Goal: Check status: Check status

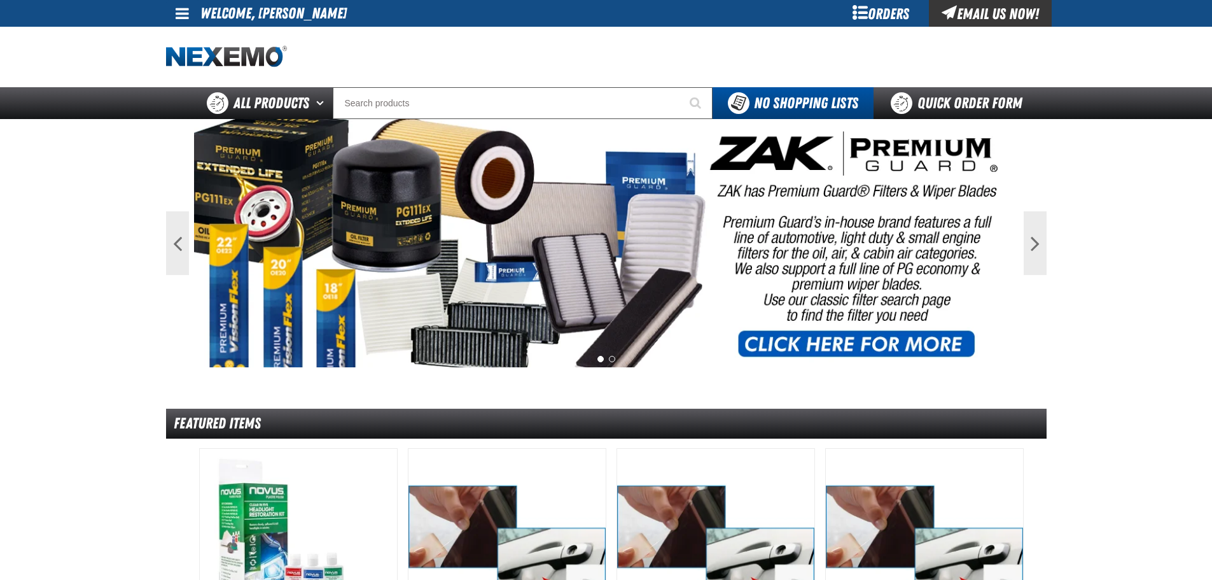
click at [888, 10] on div "Orders" at bounding box center [881, 13] width 95 height 27
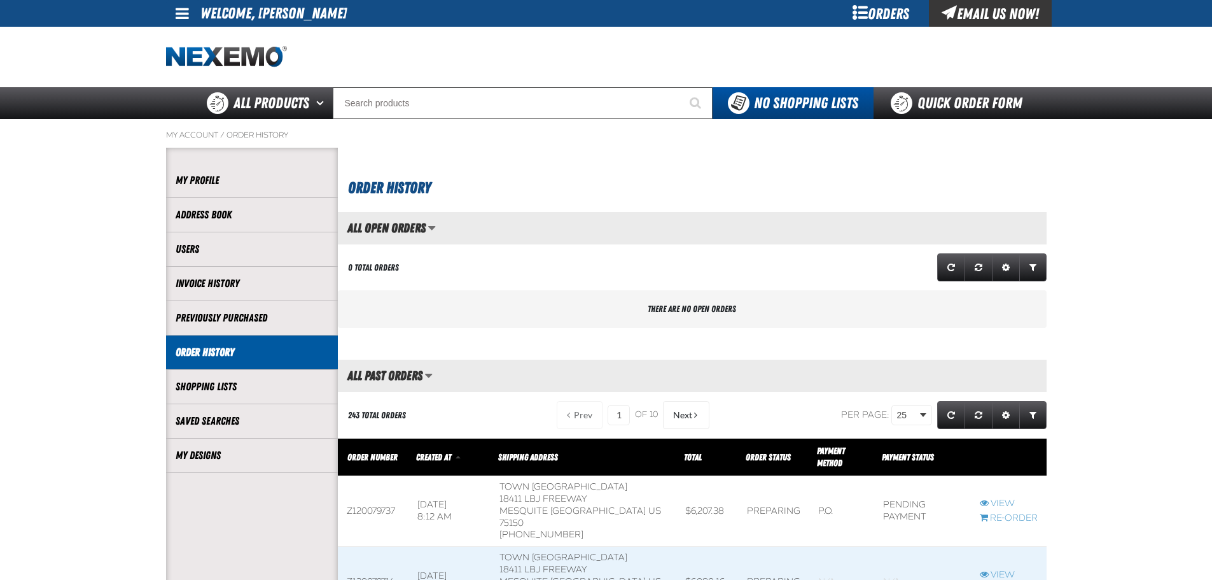
scroll to position [106, 0]
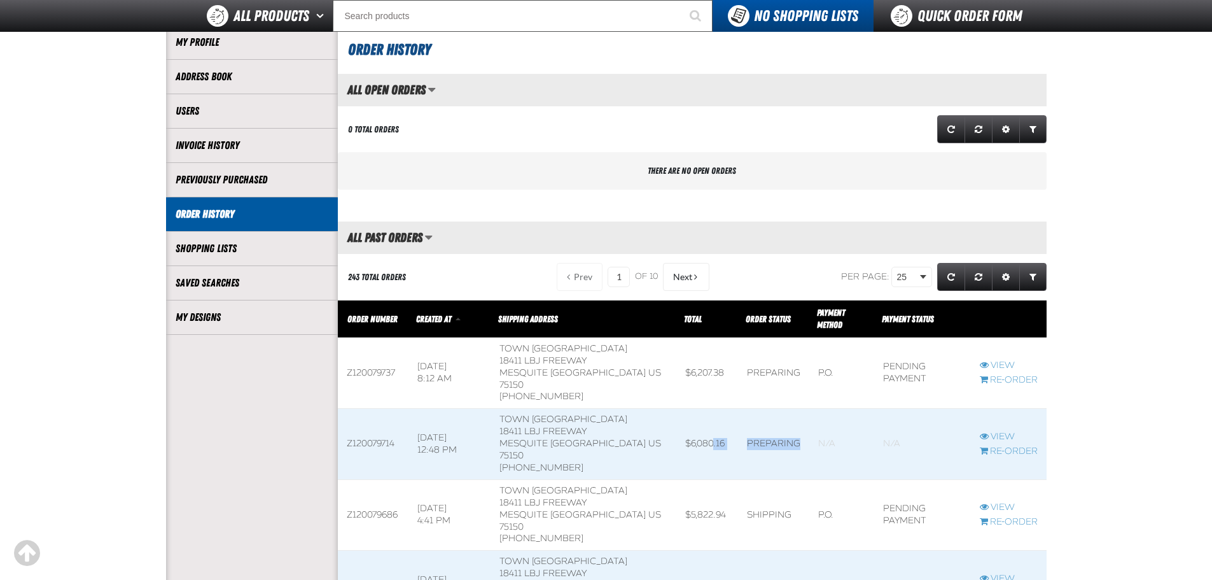
drag, startPoint x: 786, startPoint y: 411, endPoint x: 680, endPoint y: 411, distance: 105.6
click at [874, 432] on td "Blank" at bounding box center [922, 444] width 97 height 71
click at [996, 431] on link "View" at bounding box center [1009, 437] width 58 height 12
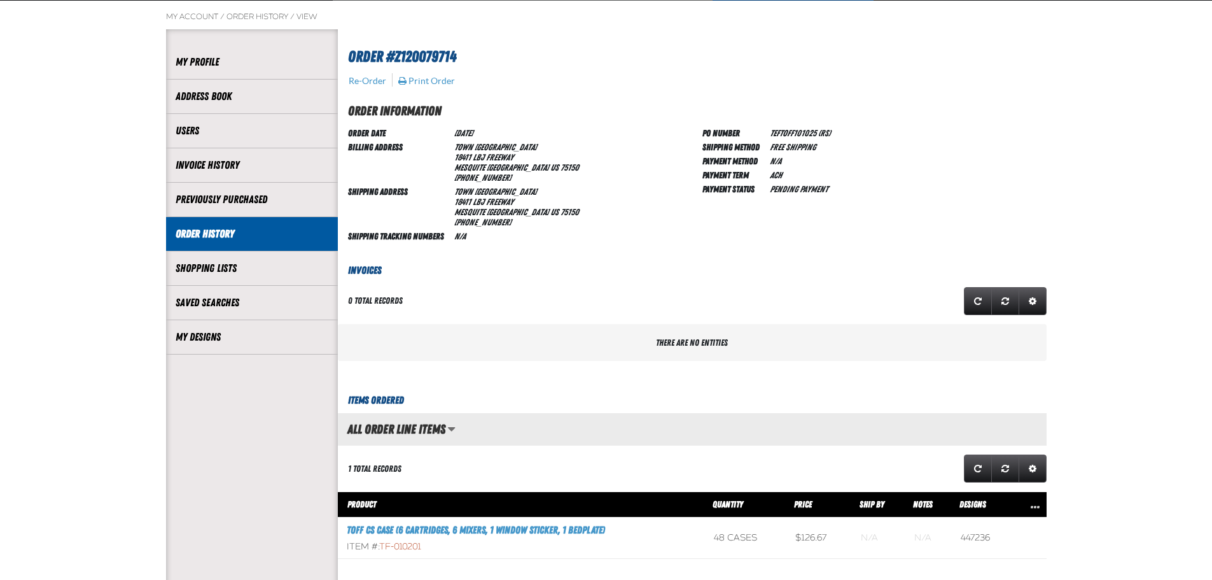
scroll to position [35, 0]
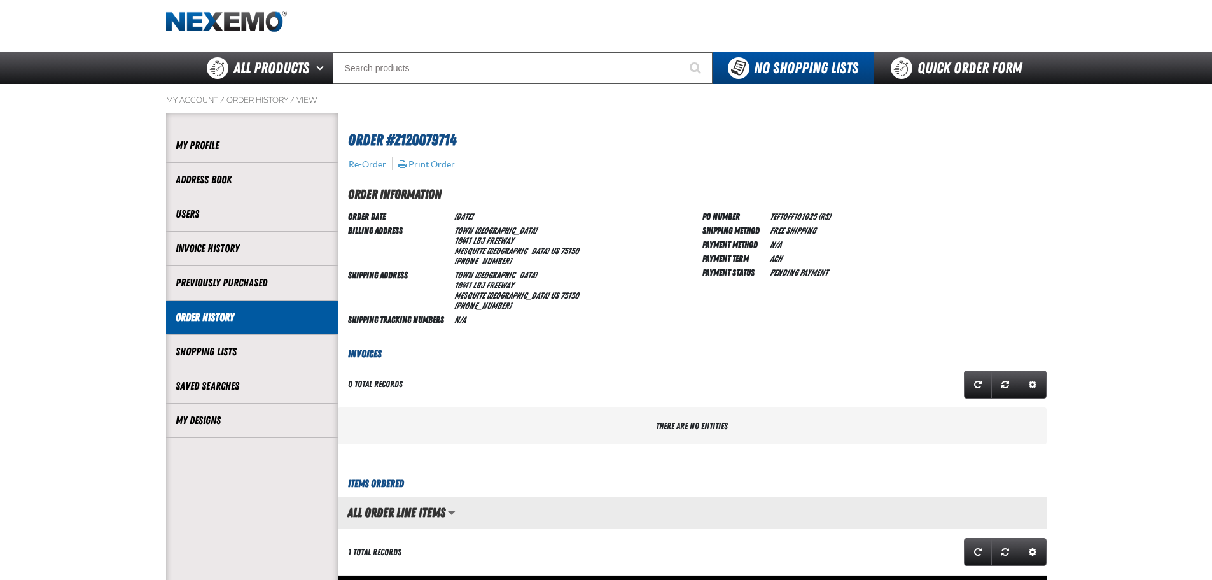
click at [854, 225] on div "PO Number TEFTOFF101025 (rs) Shipping Method Free Shipping Payment Method N/A P…" at bounding box center [875, 267] width 344 height 117
